Goal: Task Accomplishment & Management: Contribute content

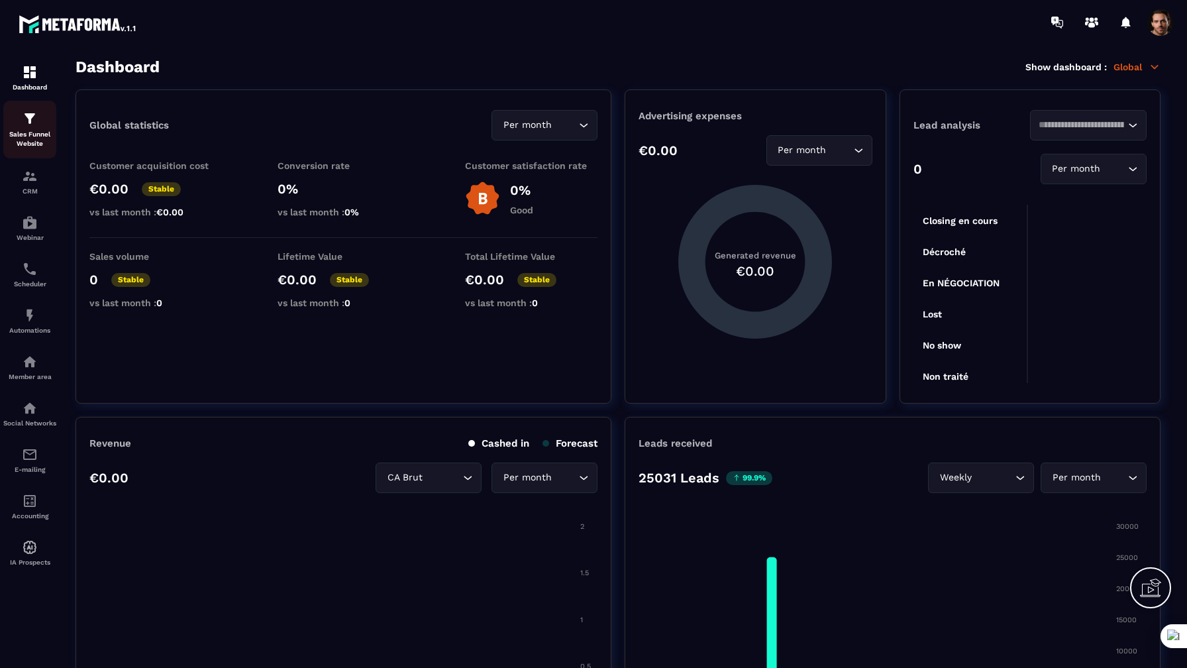
click at [28, 136] on p "Sales Funnel Website" at bounding box center [29, 139] width 53 height 19
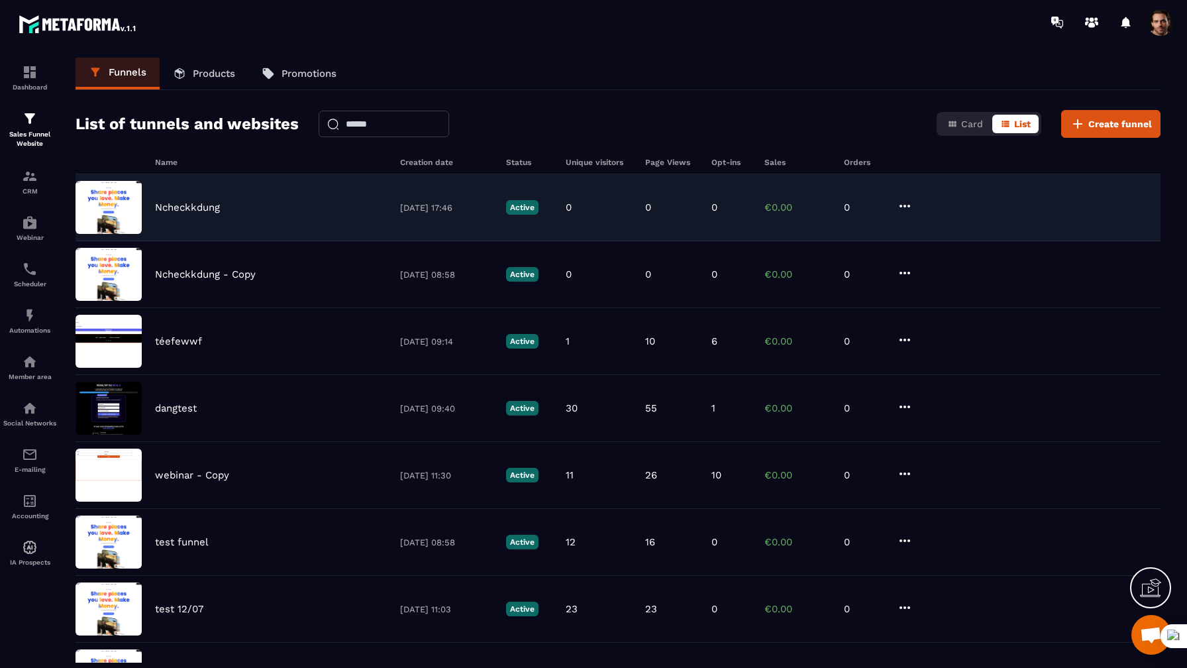
click at [216, 209] on p "Ncheckkdung" at bounding box center [187, 207] width 65 height 12
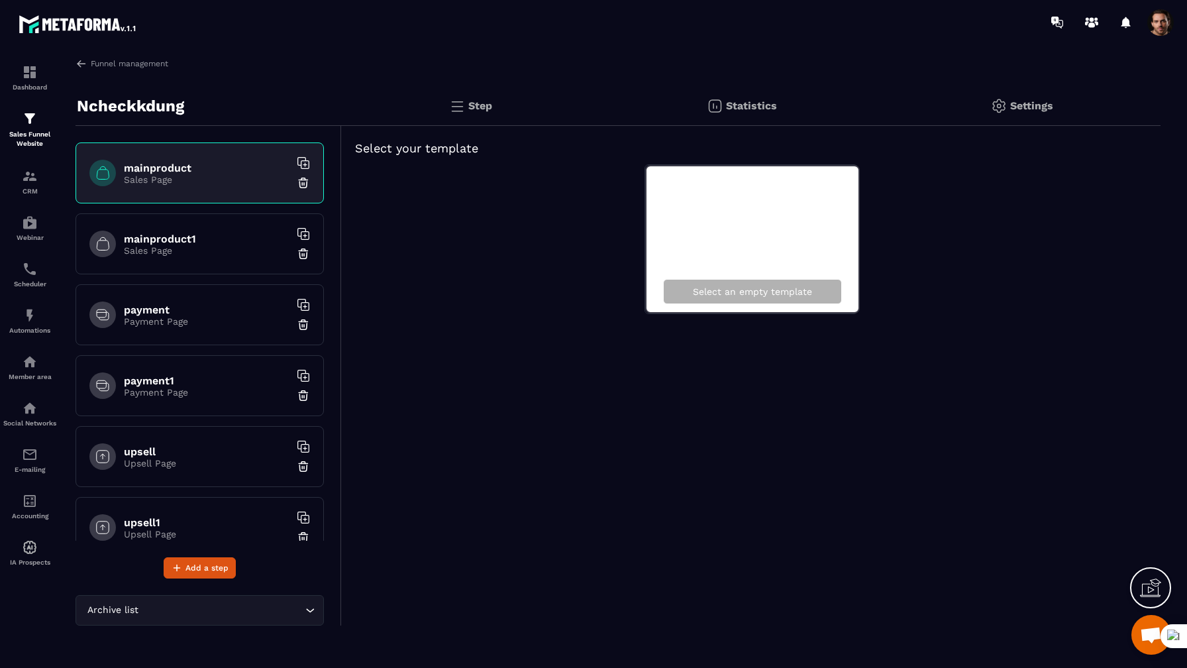
click at [127, 70] on div "Funnel management Ncheckkdung mainproduct Sales Page mainproduct1 Sales Page pa…" at bounding box center [618, 360] width 1112 height 605
click at [141, 62] on link "Funnel management" at bounding box center [122, 64] width 93 height 12
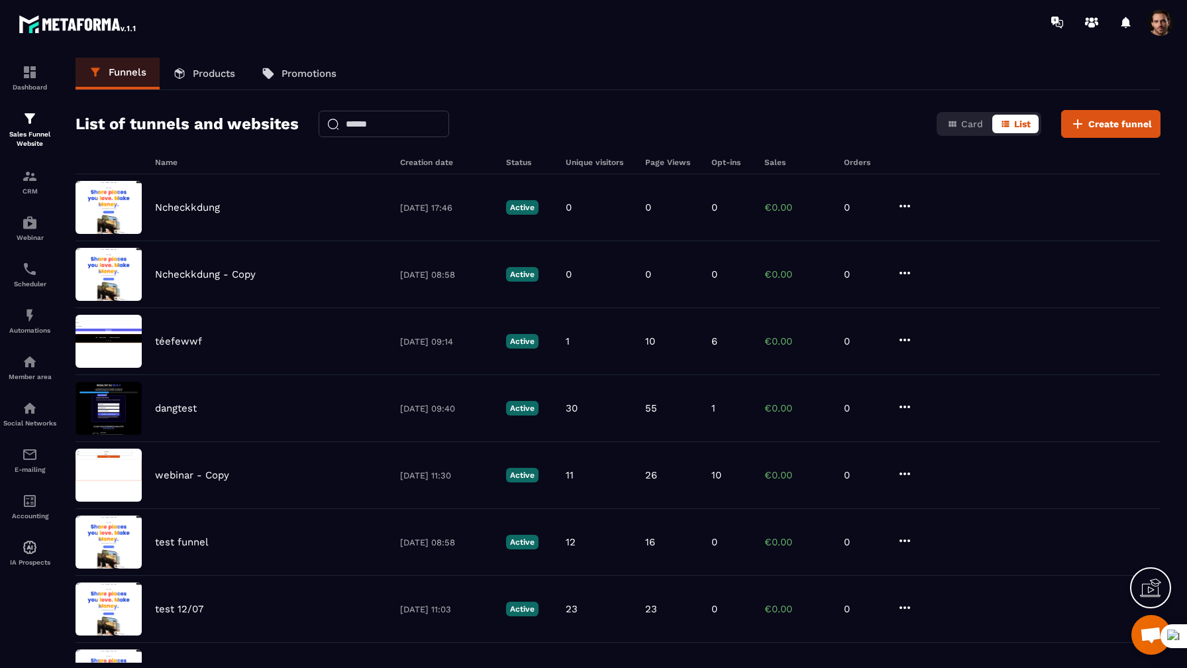
click at [229, 74] on p "Products" at bounding box center [214, 74] width 42 height 12
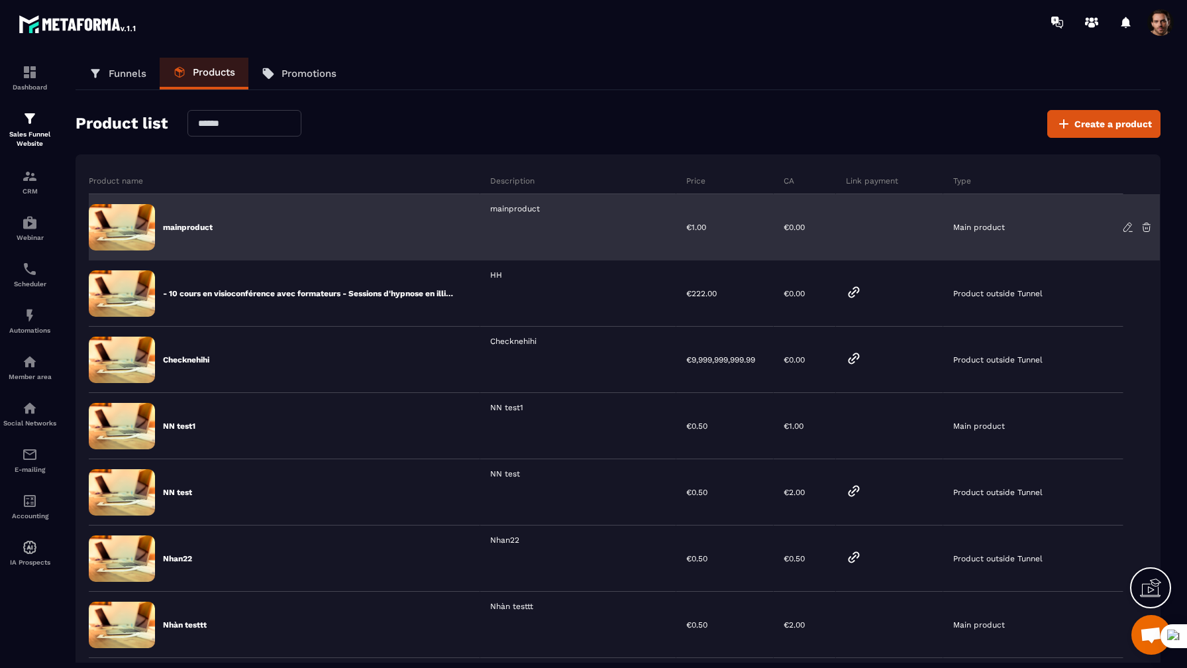
click at [195, 229] on p "mainproduct" at bounding box center [188, 227] width 50 height 11
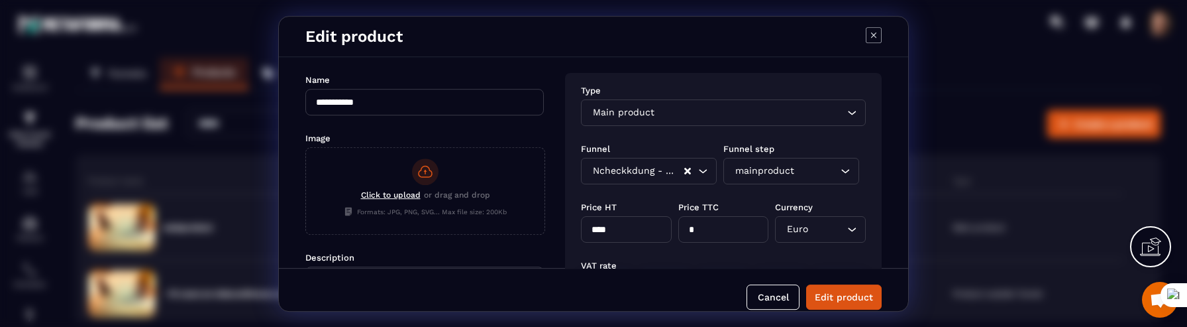
click at [633, 168] on div "Ncheckkdung - Copy" at bounding box center [636, 171] width 96 height 15
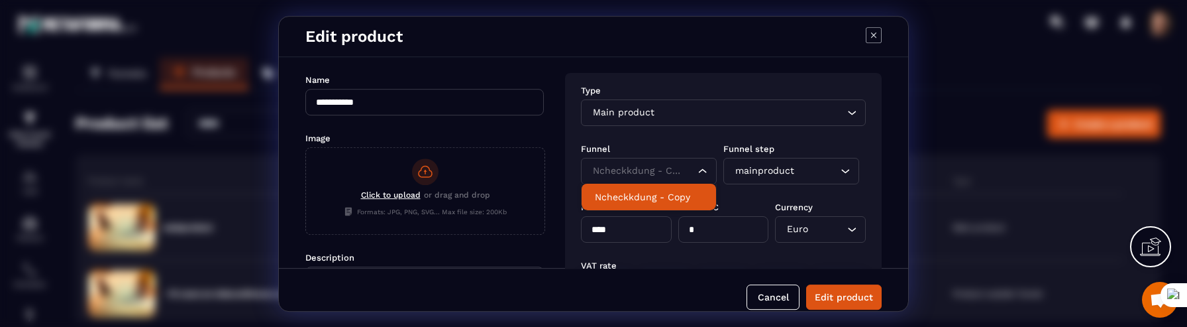
click at [774, 172] on div "mainproduct" at bounding box center [785, 171] width 108 height 15
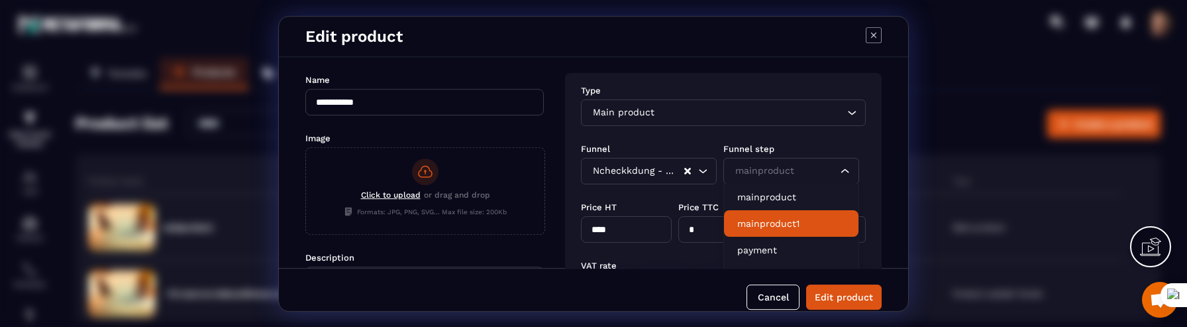
click at [771, 220] on p "mainproduct1" at bounding box center [791, 223] width 108 height 13
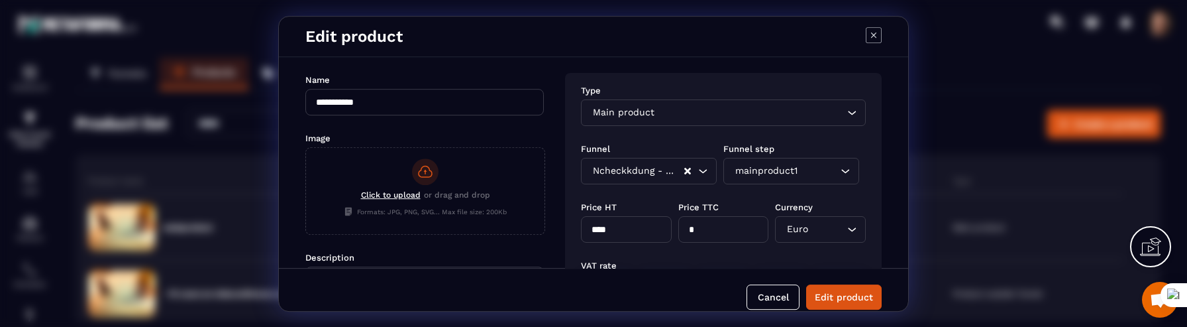
click at [672, 166] on div "Ncheckkdung - Copy" at bounding box center [636, 171] width 96 height 15
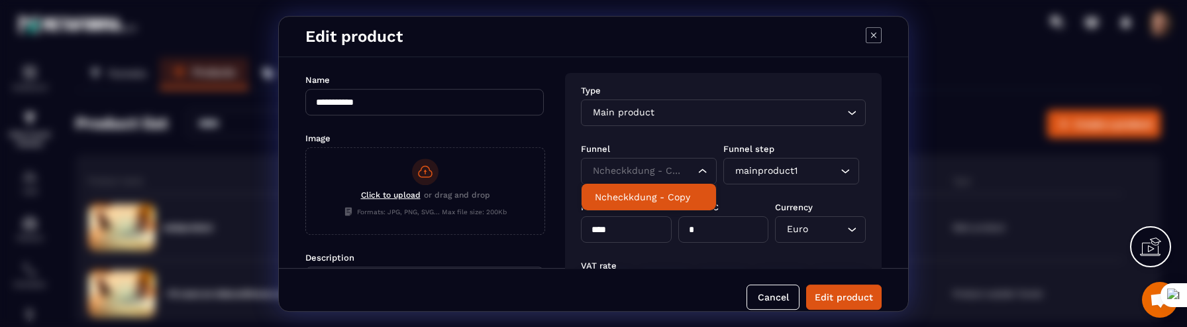
click at [877, 44] on div "Modal window" at bounding box center [874, 36] width 16 height 19
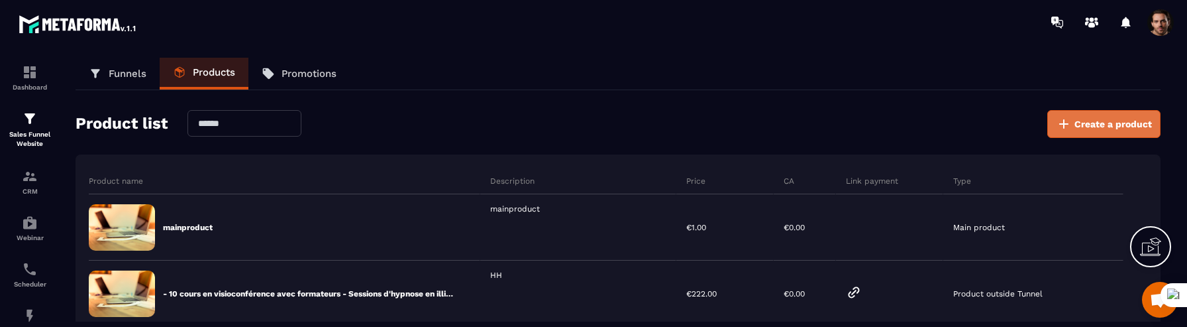
click at [1102, 135] on button "Create a product" at bounding box center [1104, 124] width 113 height 28
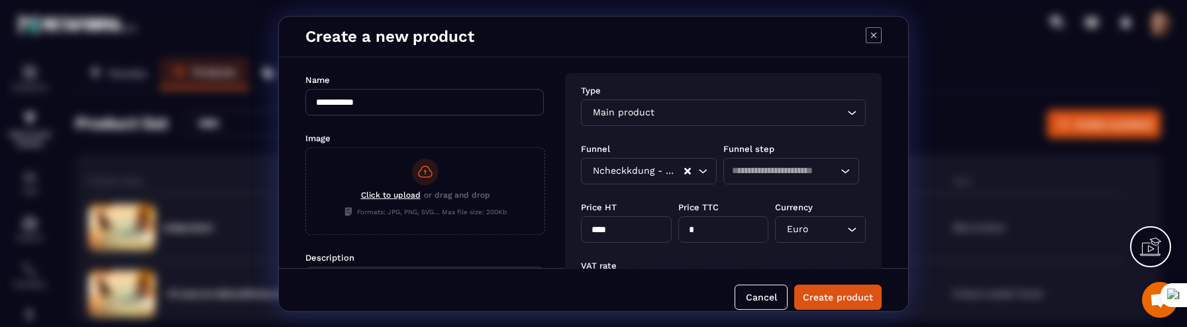
click at [743, 175] on input "Search for option" at bounding box center [784, 171] width 105 height 15
click at [647, 170] on div "Ncheckkdung - Copy" at bounding box center [636, 171] width 96 height 15
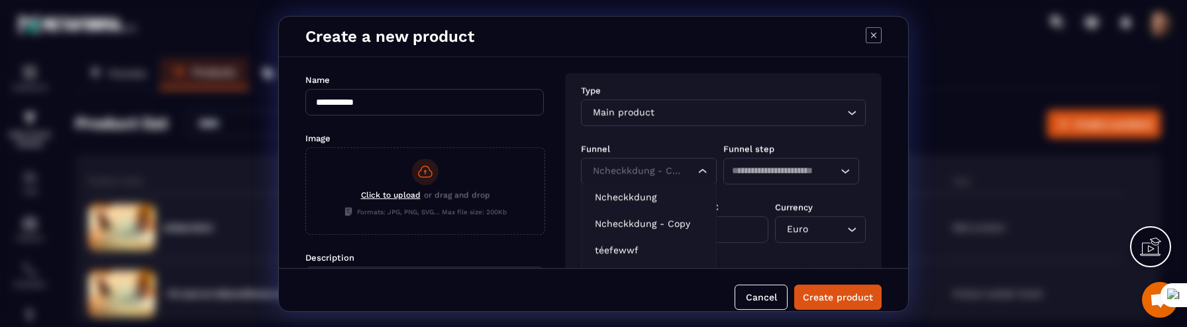
click at [699, 105] on div "Main product Loading..." at bounding box center [723, 112] width 285 height 27
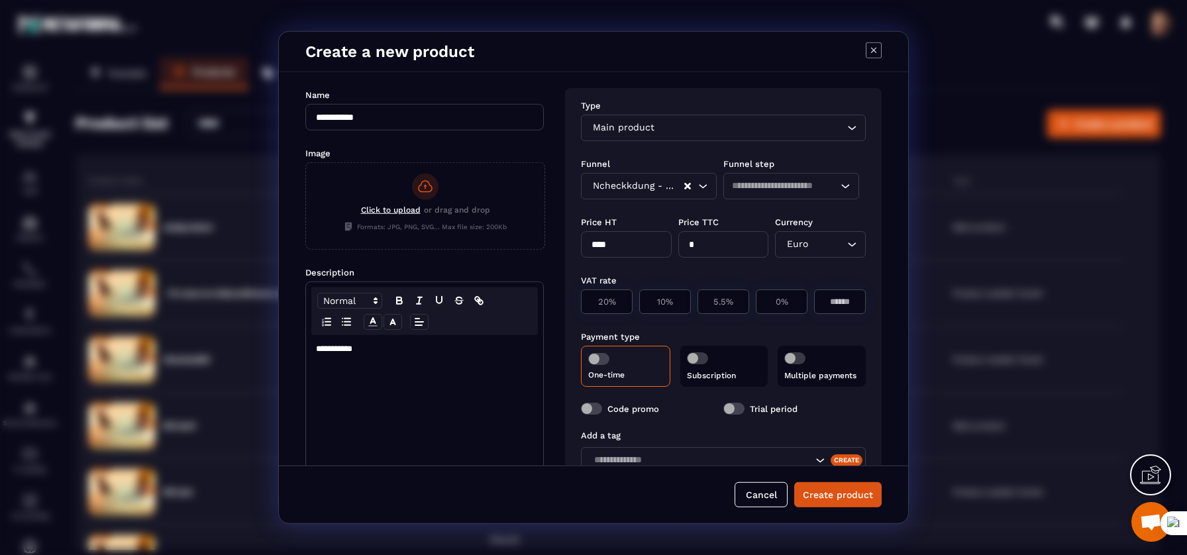
click at [869, 58] on icon "Modal window" at bounding box center [873, 49] width 15 height 15
type input "****"
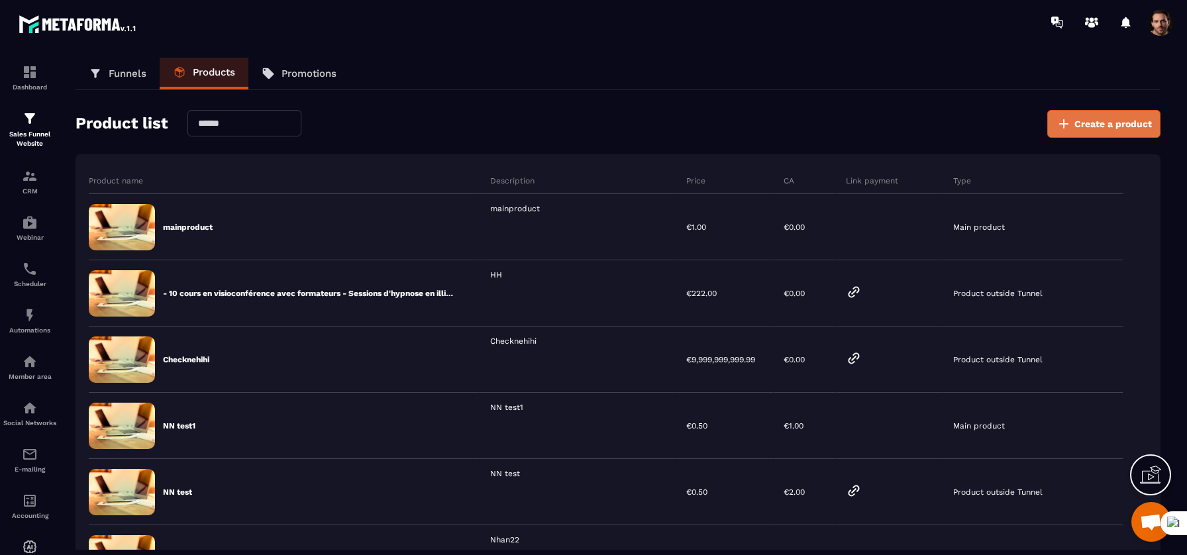
click at [1122, 134] on button "Create a product" at bounding box center [1104, 124] width 113 height 28
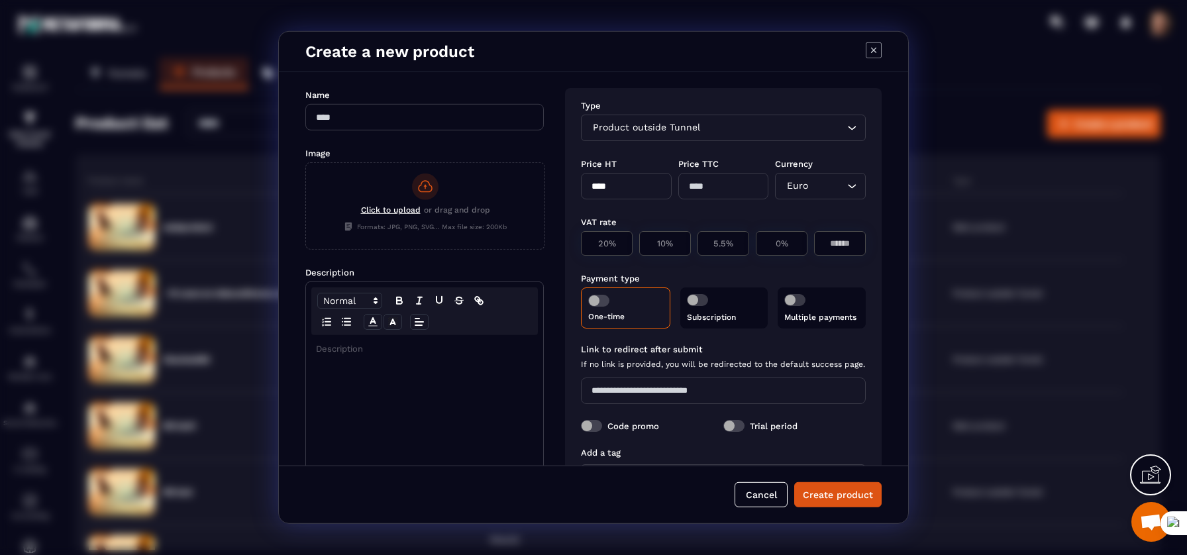
click at [743, 136] on div "Product outside Tunnel Loading..." at bounding box center [723, 128] width 285 height 27
click at [677, 132] on span "Product outside Tunnel" at bounding box center [646, 128] width 113 height 15
click at [498, 125] on input "Modal window" at bounding box center [424, 117] width 239 height 27
click at [685, 128] on span "Product outside Tunnel" at bounding box center [646, 128] width 113 height 15
type input "***"
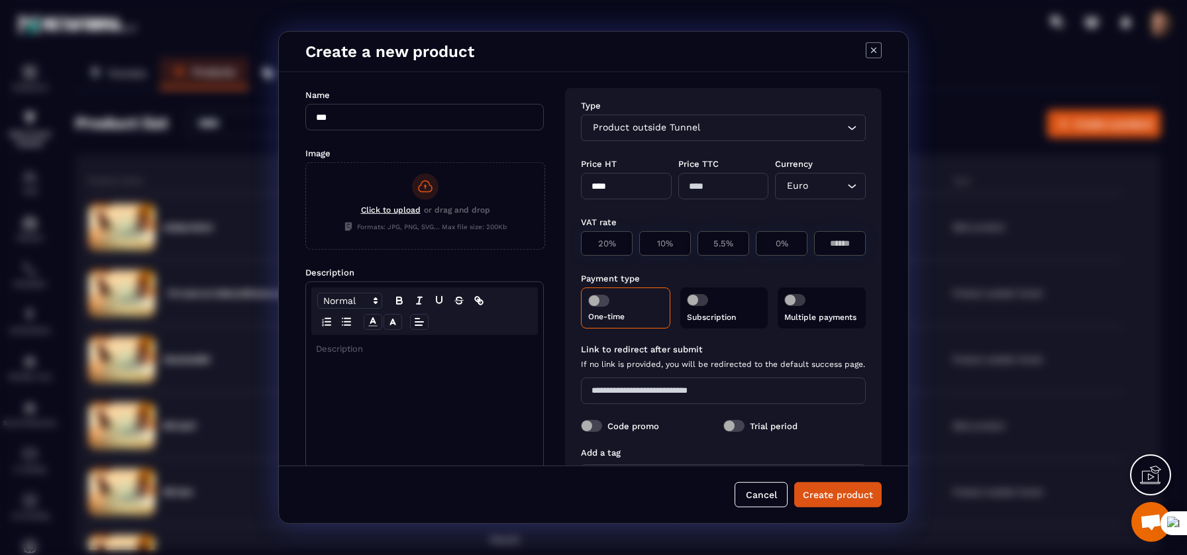
click at [659, 164] on div "Price HT" at bounding box center [626, 163] width 91 height 13
click at [625, 195] on input "****" at bounding box center [626, 186] width 91 height 27
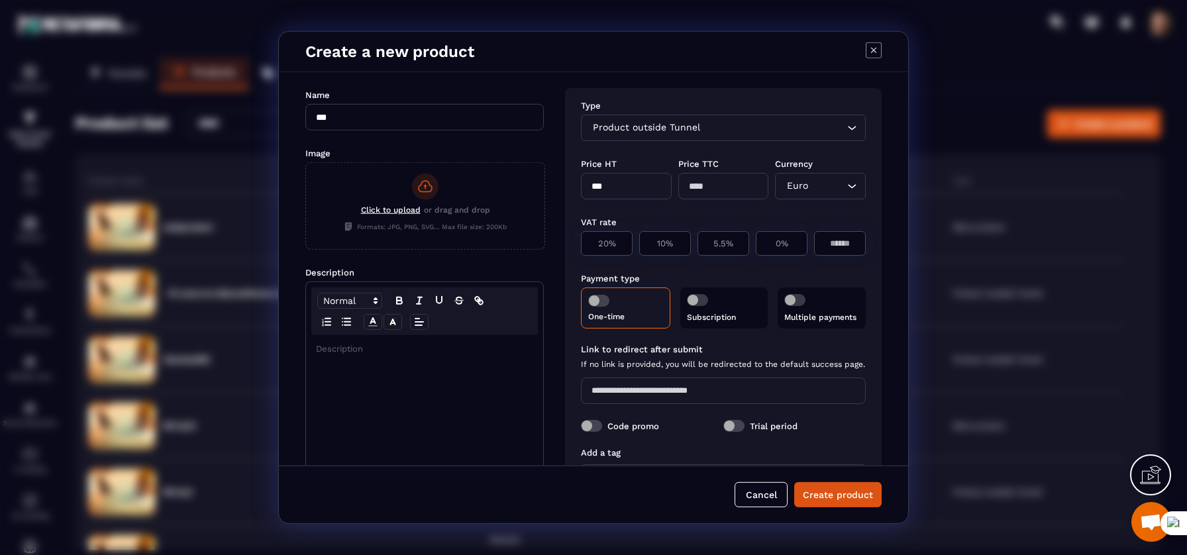
click at [763, 117] on div "Product outside Tunnel Loading..." at bounding box center [723, 128] width 285 height 27
type input "***"
click at [845, 126] on icon "Search for option" at bounding box center [851, 127] width 13 height 13
click at [713, 139] on div "Product outside Tunnel Loading..." at bounding box center [723, 128] width 285 height 27
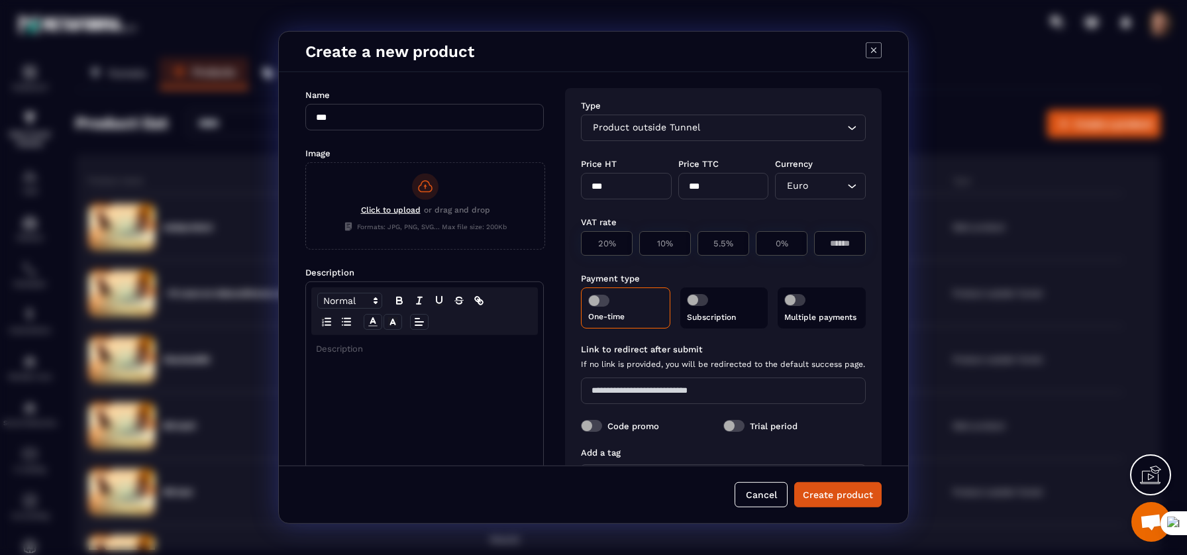
click at [713, 139] on div "Product outside Tunnel Loading..." at bounding box center [723, 128] width 285 height 27
click at [747, 138] on div "Product outside Tunnel Loading..." at bounding box center [723, 128] width 285 height 27
click at [451, 398] on div "Modal window" at bounding box center [424, 439] width 237 height 209
click at [404, 215] on div "Click to upload or drag and drop" at bounding box center [425, 211] width 129 height 13
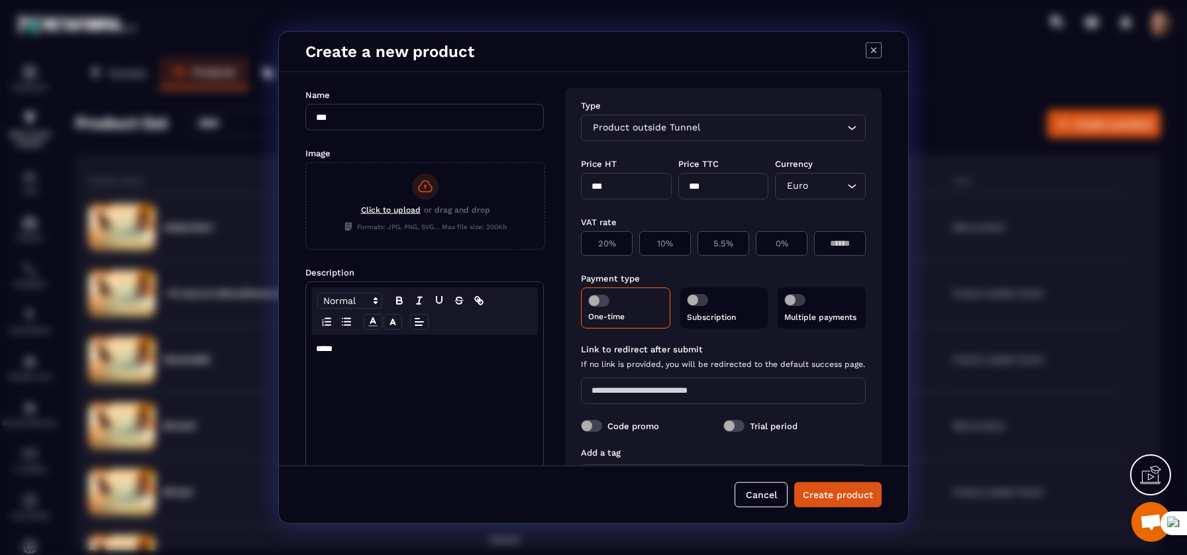
click at [306, 249] on input "Click to upload or drag and drop Formats: JPG, PNG, SVG... Max file size: 200Kb" at bounding box center [306, 249] width 0 height 0
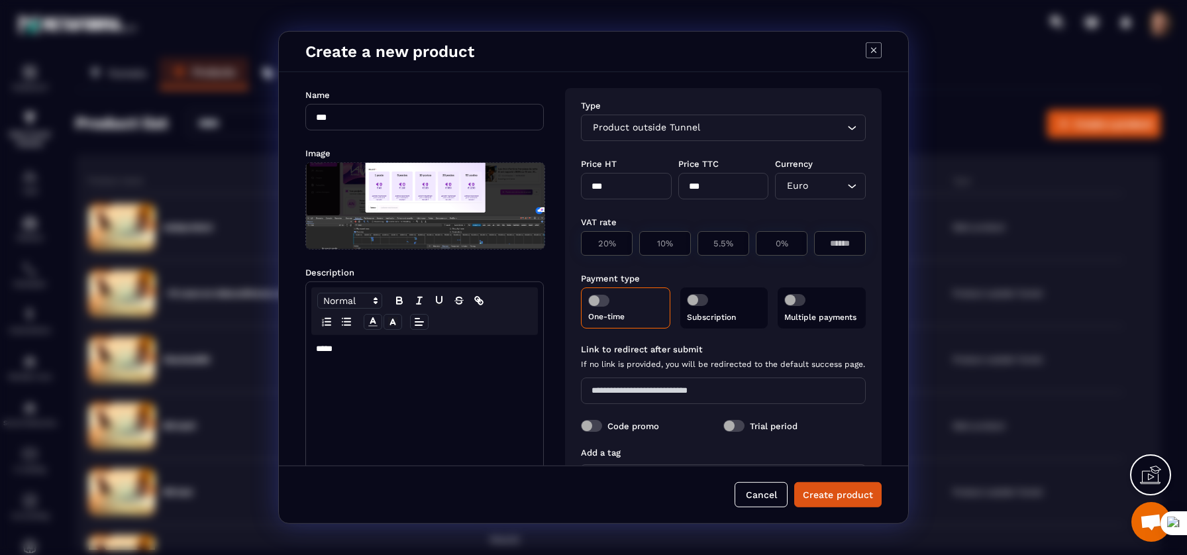
click at [699, 131] on span "Product outside Tunnel" at bounding box center [646, 128] width 113 height 15
click at [775, 491] on button "Cancel" at bounding box center [761, 494] width 53 height 25
